Goal: Task Accomplishment & Management: Complete application form

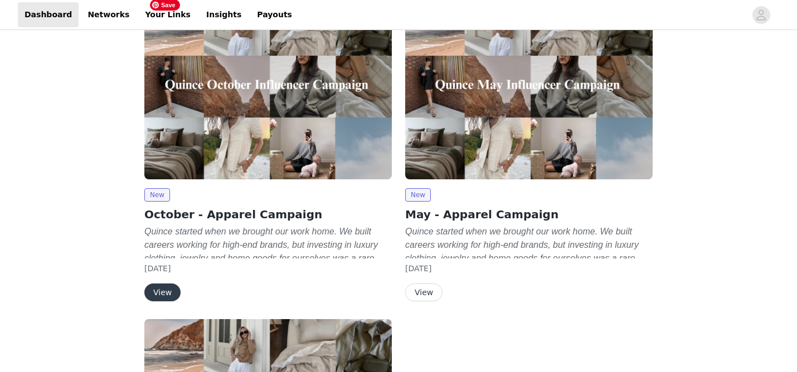
scroll to position [61, 0]
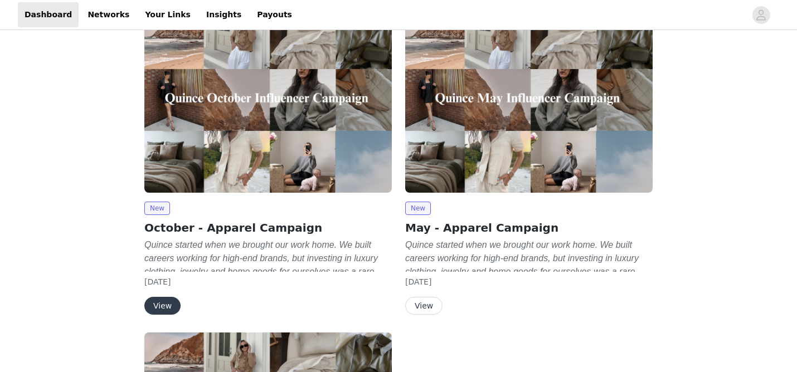
click at [165, 297] on button "View" at bounding box center [162, 306] width 36 height 18
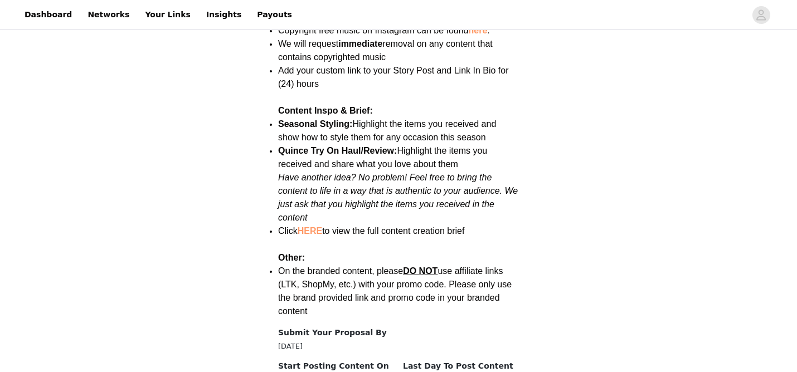
scroll to position [1609, 0]
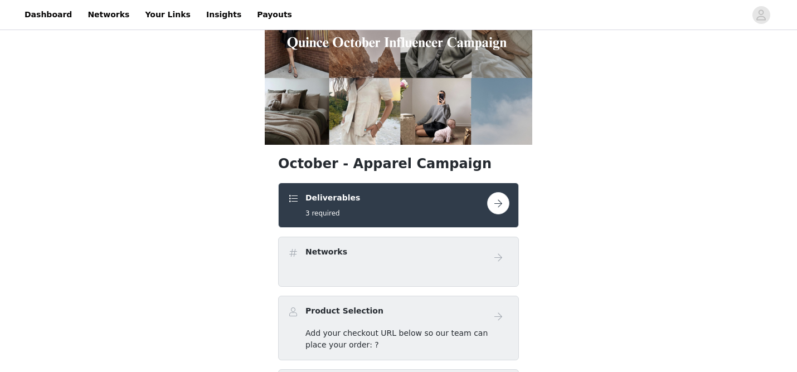
scroll to position [120, 0]
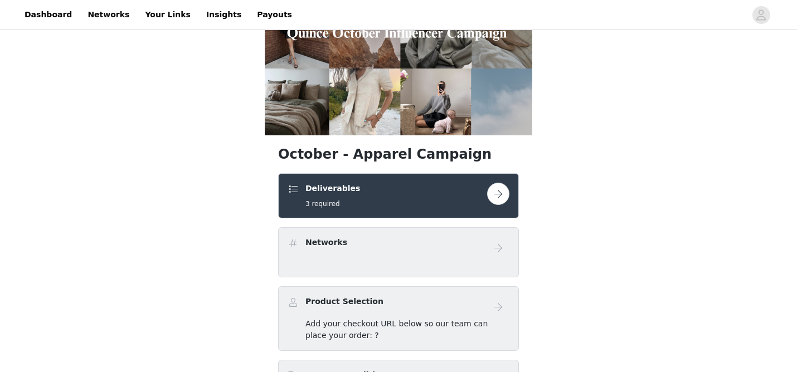
click at [495, 183] on button "button" at bounding box center [498, 194] width 22 height 22
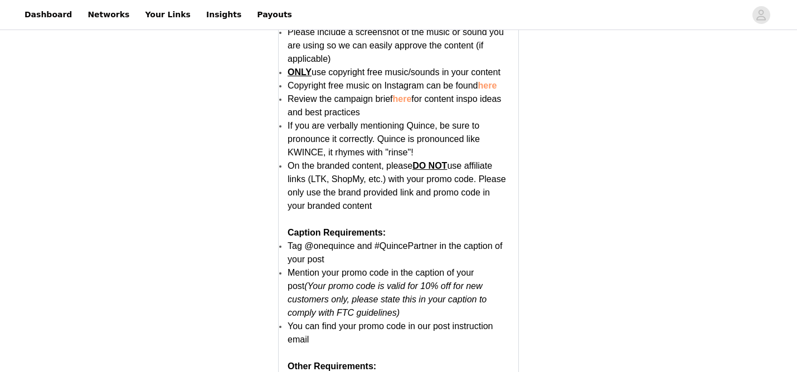
scroll to position [2250, 0]
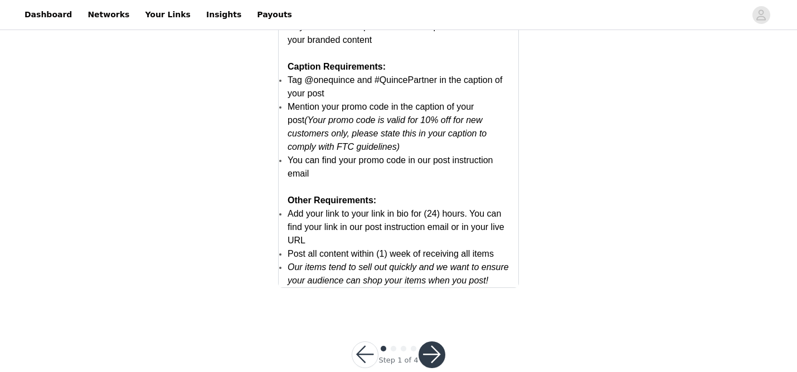
click at [426, 341] on button "button" at bounding box center [431, 354] width 27 height 27
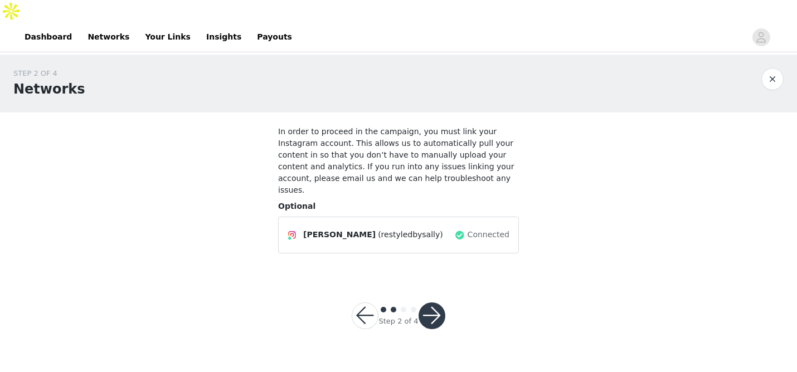
click at [432, 302] on button "button" at bounding box center [431, 315] width 27 height 27
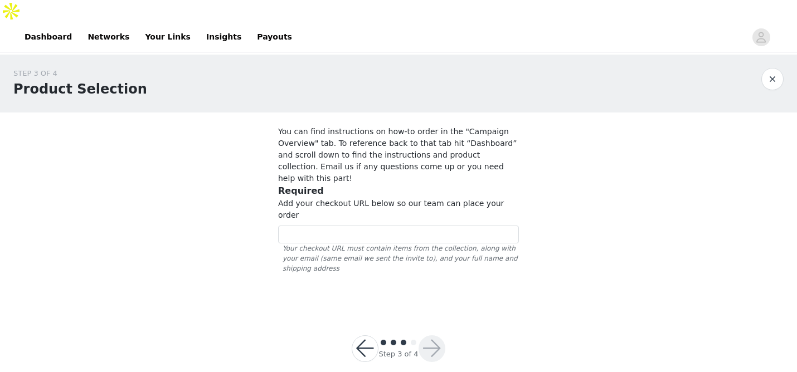
click at [772, 68] on button "button" at bounding box center [772, 79] width 22 height 22
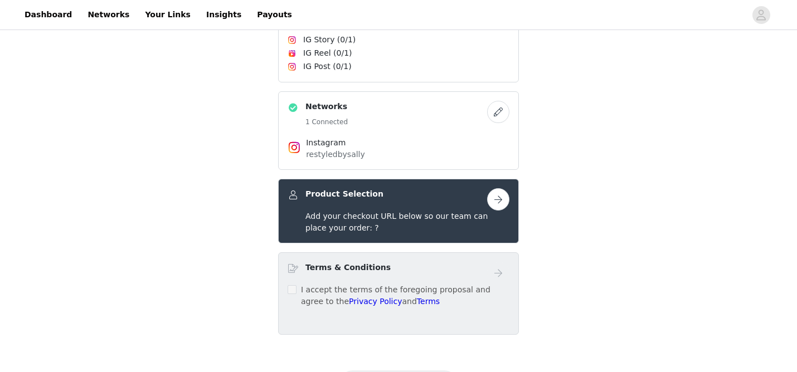
scroll to position [317, 0]
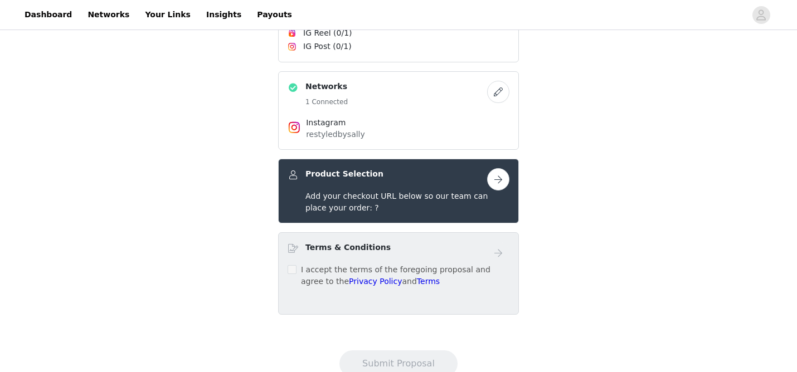
click at [500, 168] on button "button" at bounding box center [498, 179] width 22 height 22
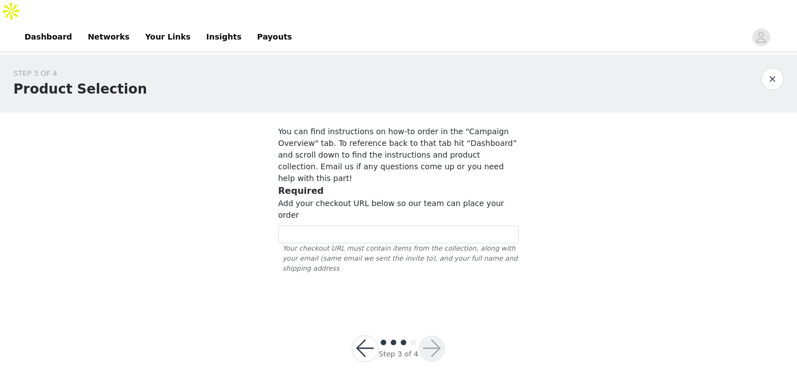
click at [777, 68] on button "button" at bounding box center [772, 79] width 22 height 22
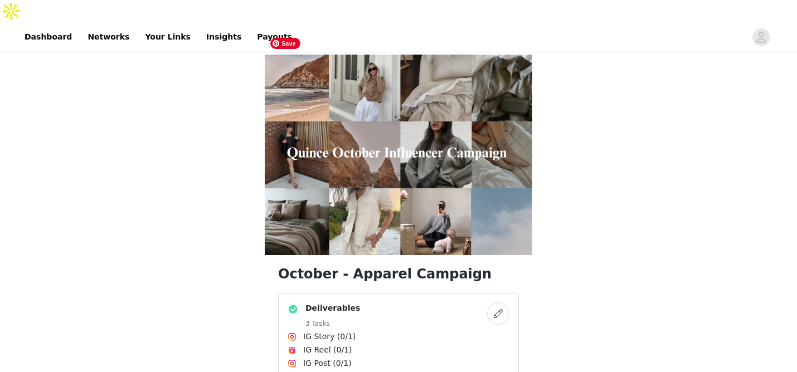
click at [406, 119] on img at bounding box center [398, 155] width 267 height 201
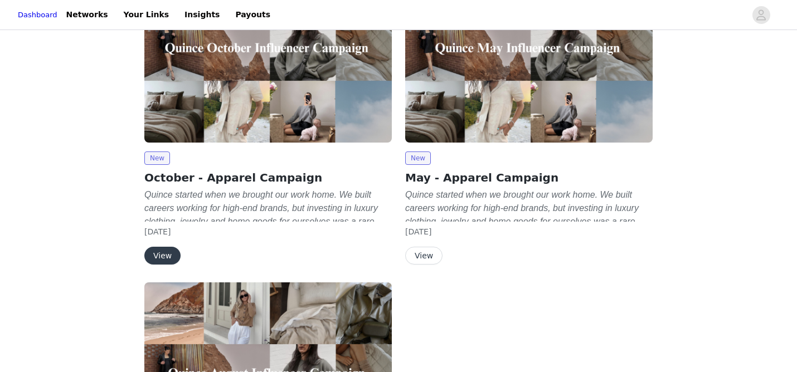
scroll to position [110, 0]
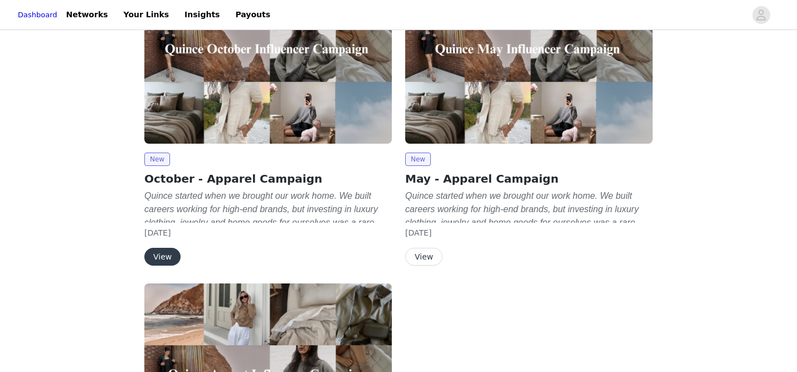
click at [162, 248] on button "View" at bounding box center [162, 257] width 36 height 18
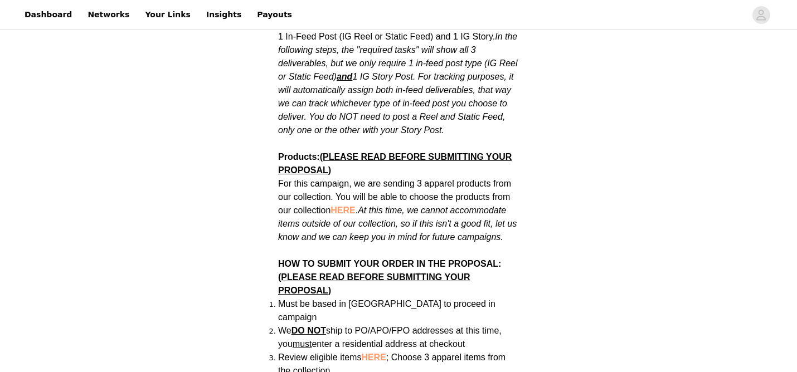
scroll to position [671, 0]
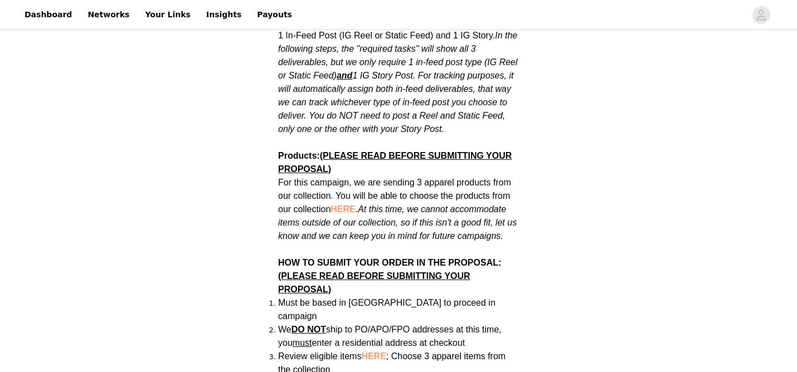
click at [339, 204] on span "HERE" at bounding box center [342, 208] width 25 height 9
